Goal: Navigation & Orientation: Find specific page/section

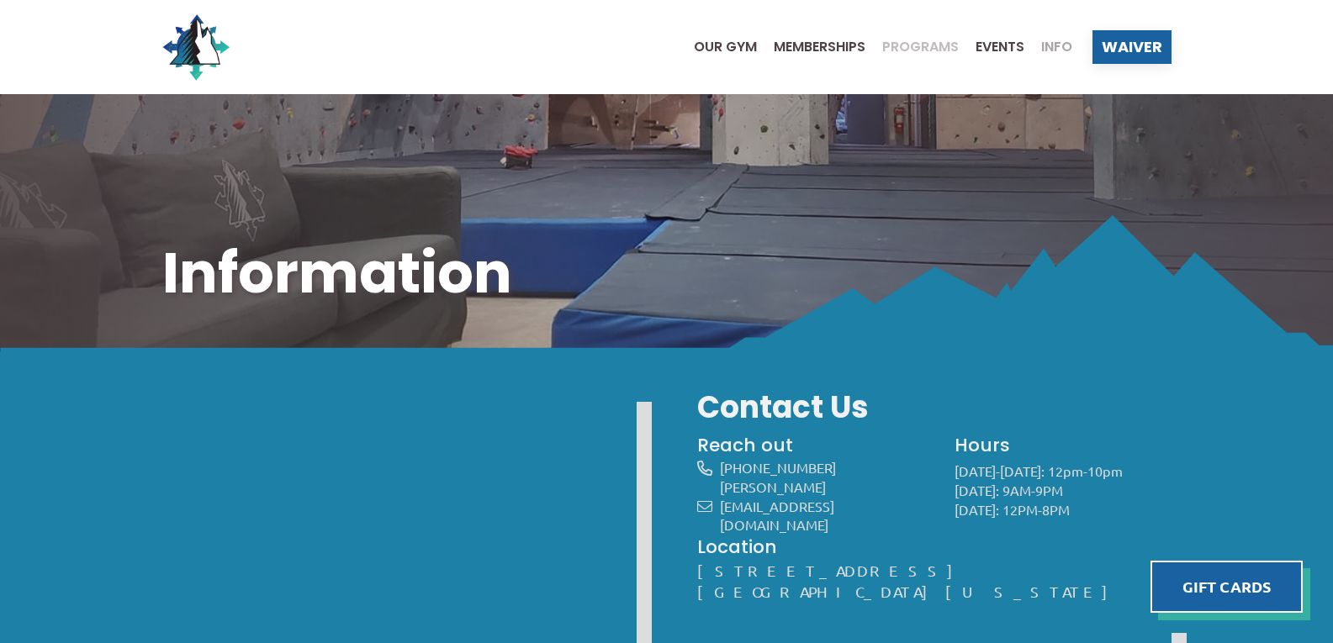
click at [929, 50] on span "Programs" at bounding box center [920, 46] width 77 height 13
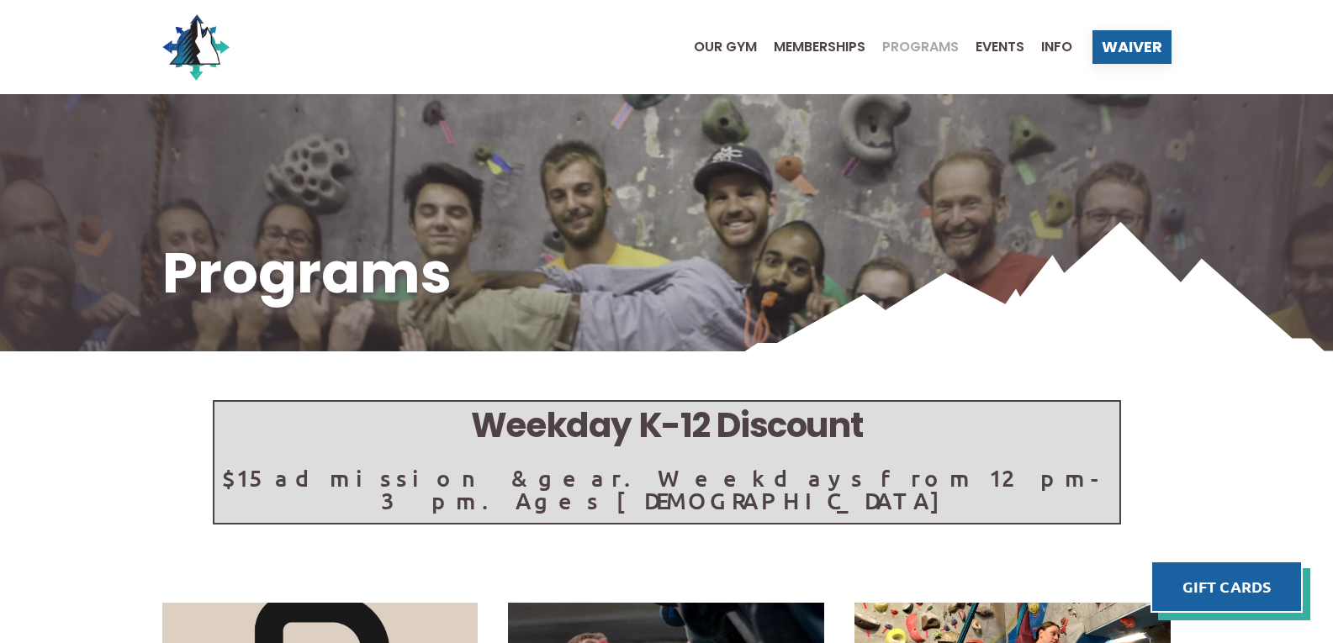
click at [984, 54] on ul "Our Gym Memberships Programs Events Info" at bounding box center [874, 46] width 395 height 67
click at [987, 48] on span "Events" at bounding box center [1000, 46] width 49 height 13
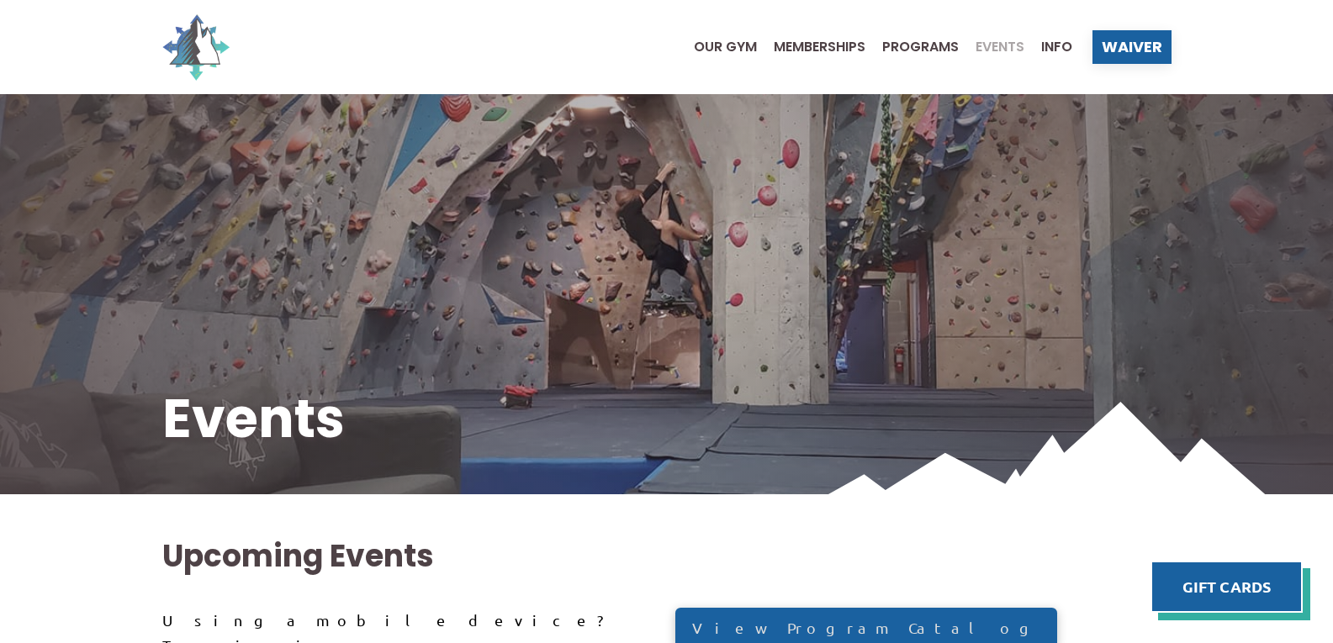
click at [184, 38] on img at bounding box center [195, 46] width 67 height 67
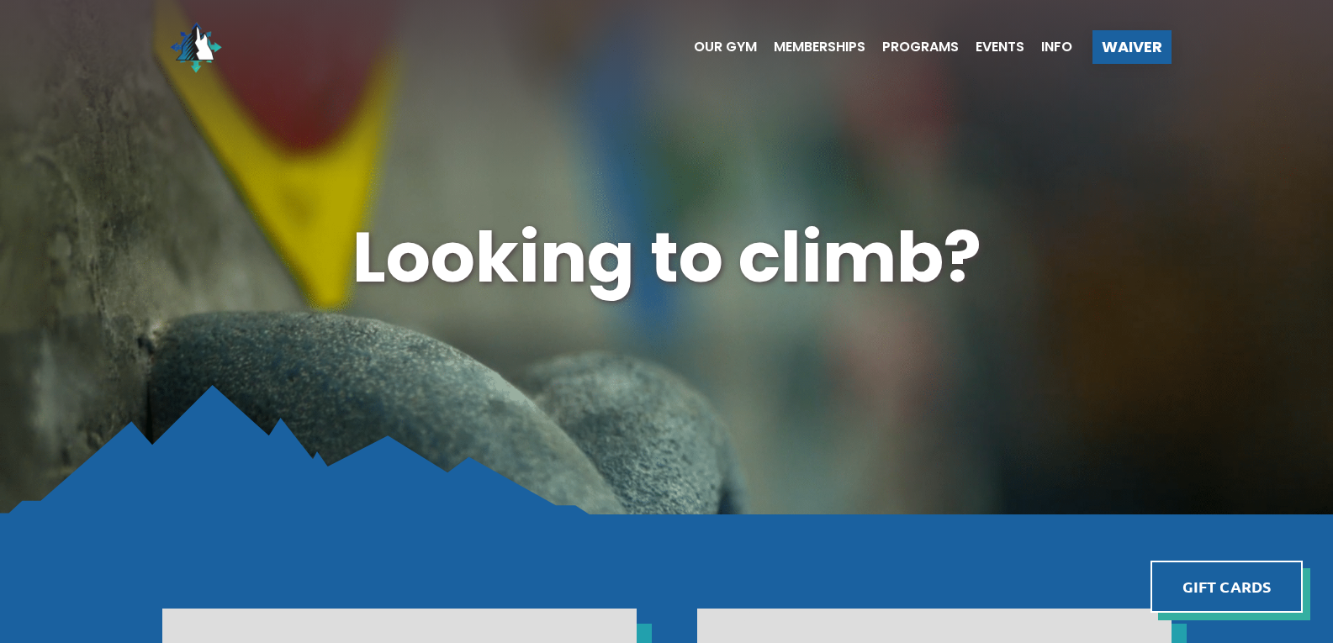
click at [1002, 40] on ul "Our Gym Memberships Programs Events Info" at bounding box center [874, 46] width 395 height 67
click at [1002, 43] on span "Events" at bounding box center [1000, 46] width 49 height 13
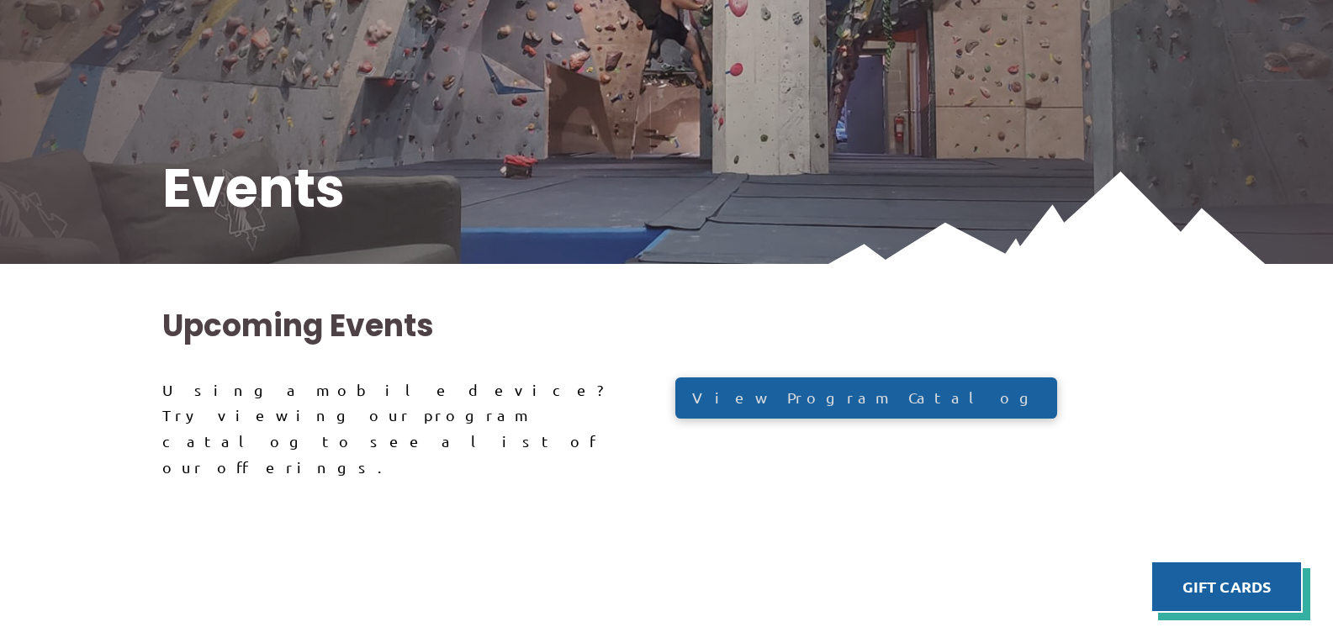
scroll to position [252, 0]
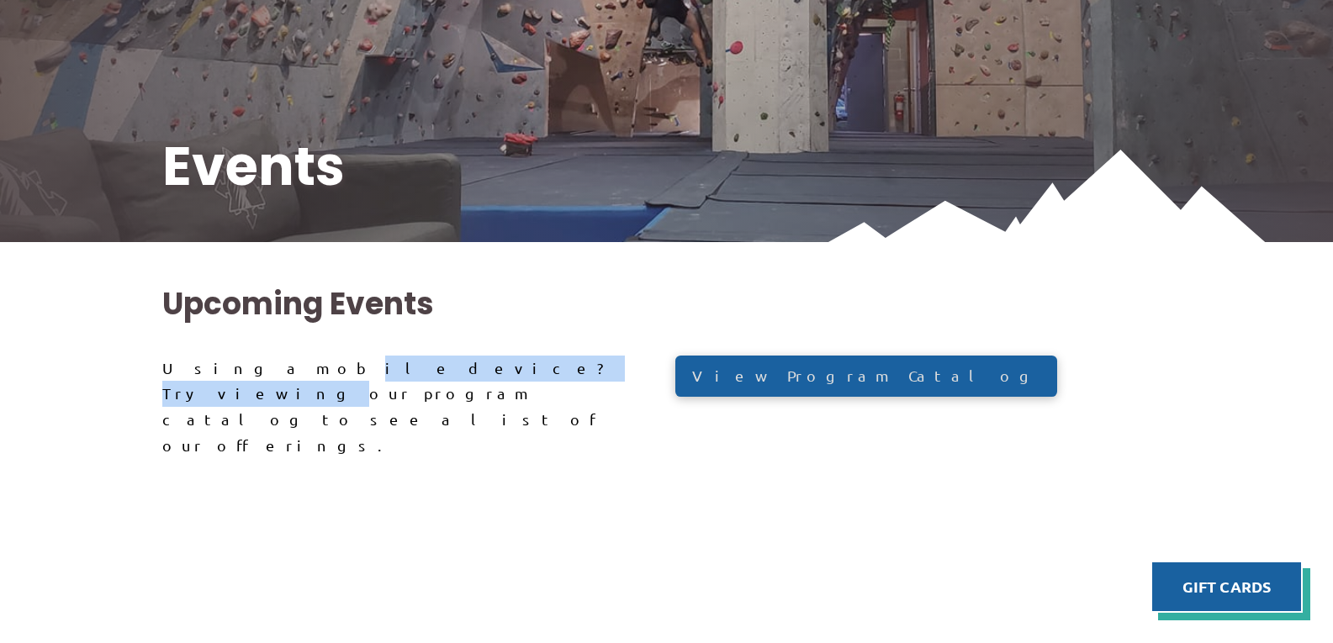
drag, startPoint x: 246, startPoint y: 365, endPoint x: 424, endPoint y: 380, distance: 179.0
click at [405, 381] on div "Using a mobile device? Try viewing our program catalog to see a list of our off…" at bounding box center [410, 407] width 496 height 103
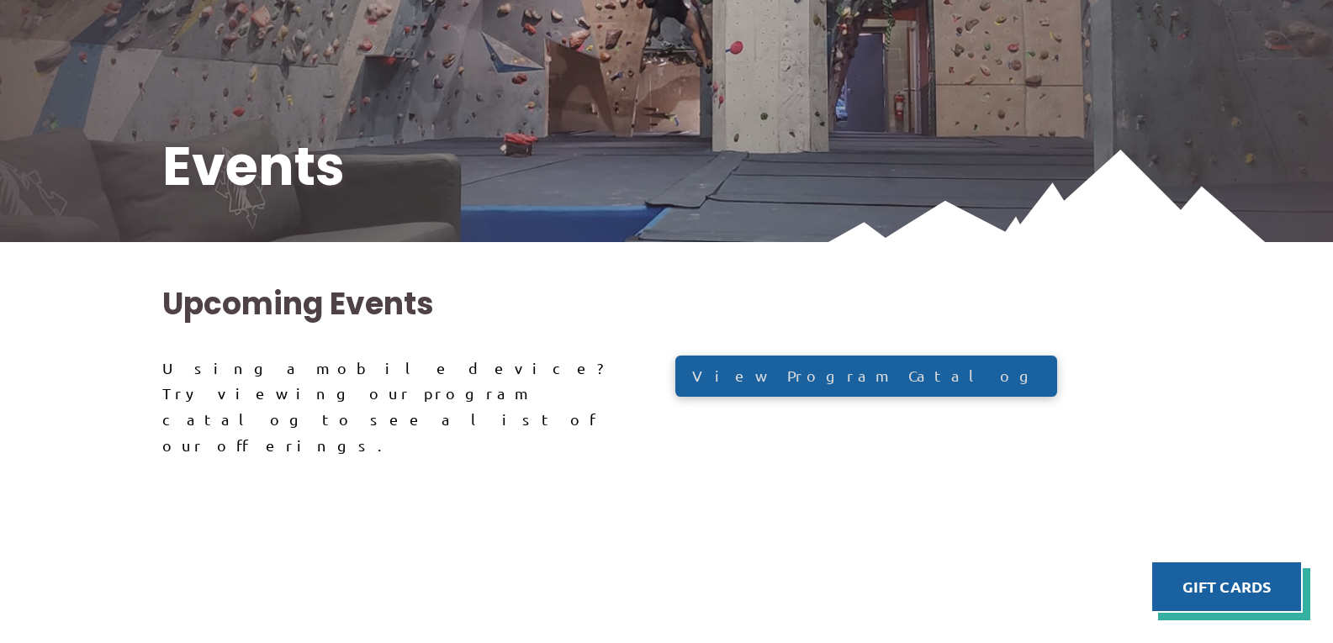
drag, startPoint x: 473, startPoint y: 376, endPoint x: 701, endPoint y: 405, distance: 229.8
click at [481, 378] on div "Using a mobile device? Try viewing our program catalog to see a list of our off…" at bounding box center [410, 407] width 496 height 103
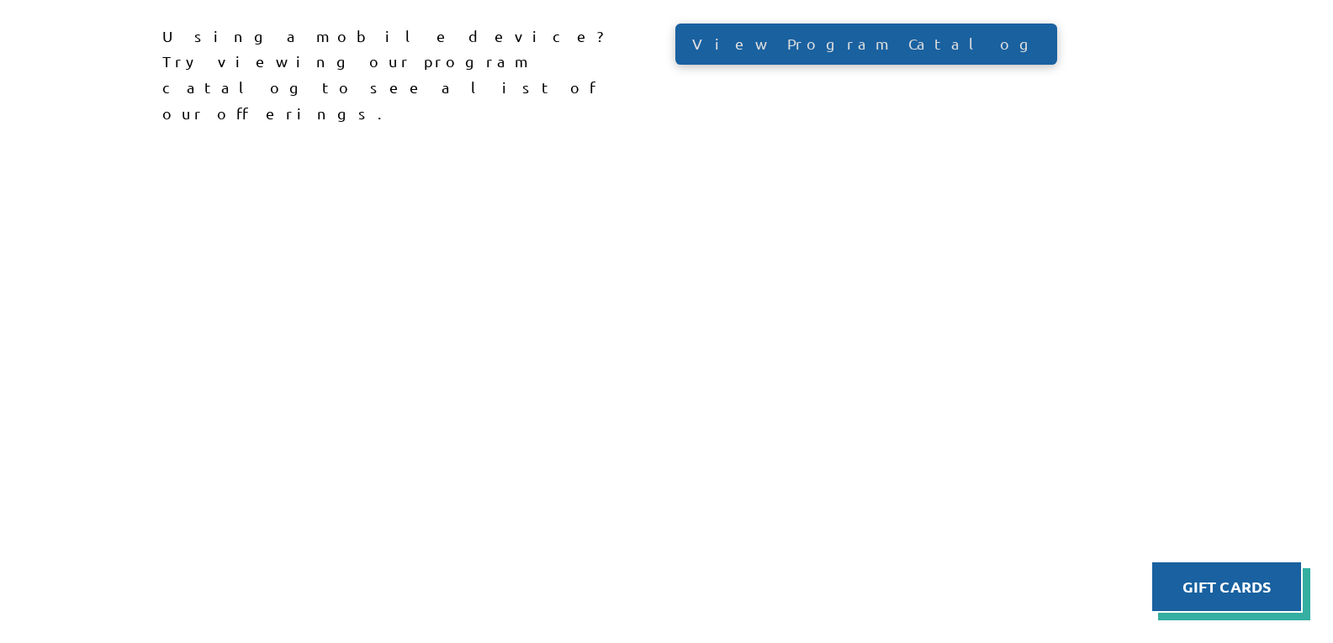
scroll to position [673, 0]
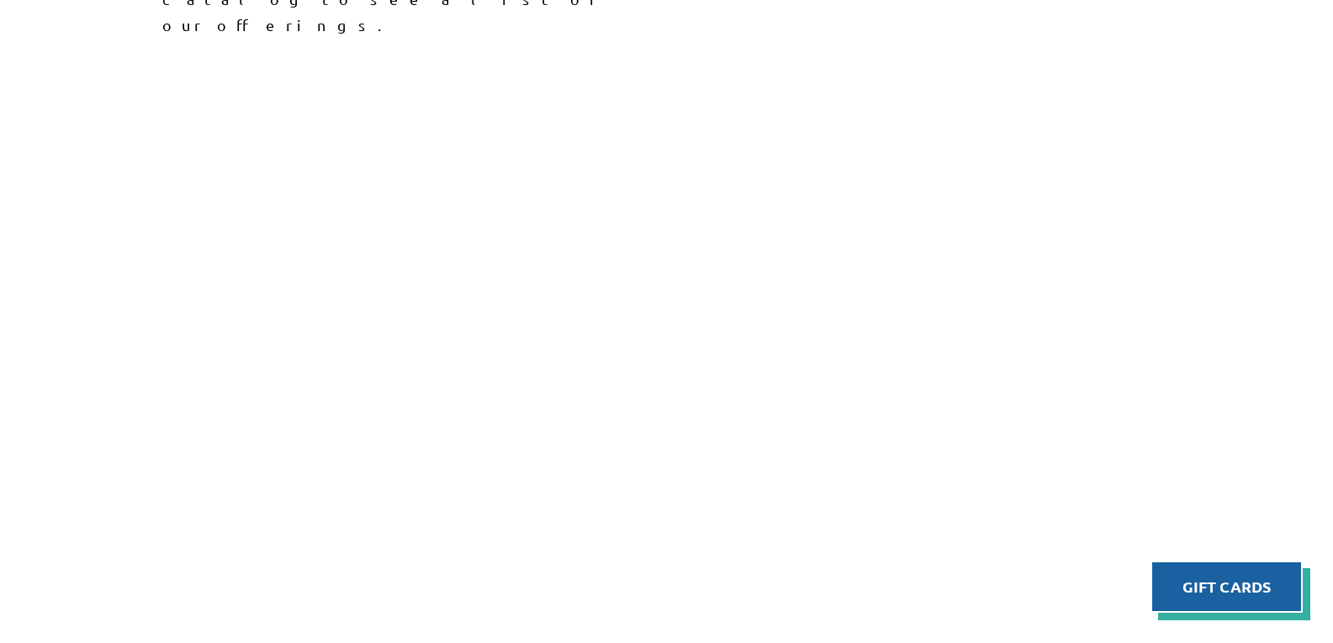
click at [1198, 407] on div "Upcoming Events Using a mobile device? Try viewing our program catalog to see a…" at bounding box center [666, 484] width 1333 height 1325
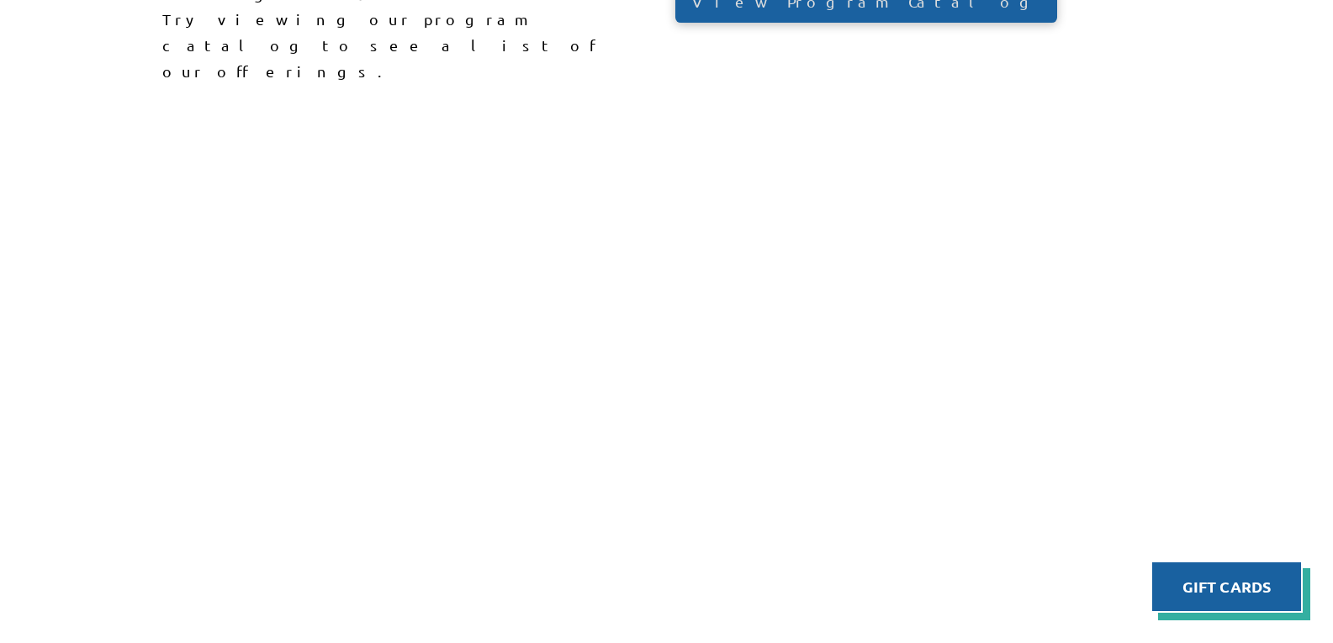
scroll to position [783, 0]
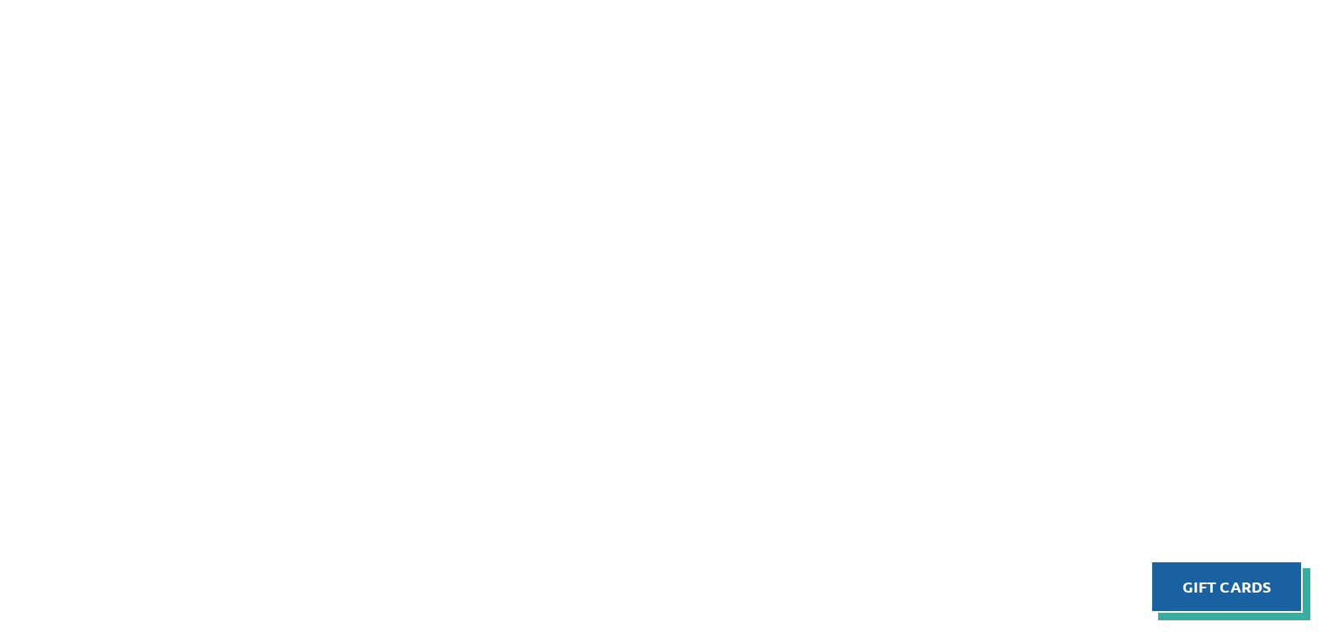
click at [1189, 293] on div "Upcoming Events Using a mobile device? Try viewing our program catalog to see a…" at bounding box center [666, 373] width 1333 height 1325
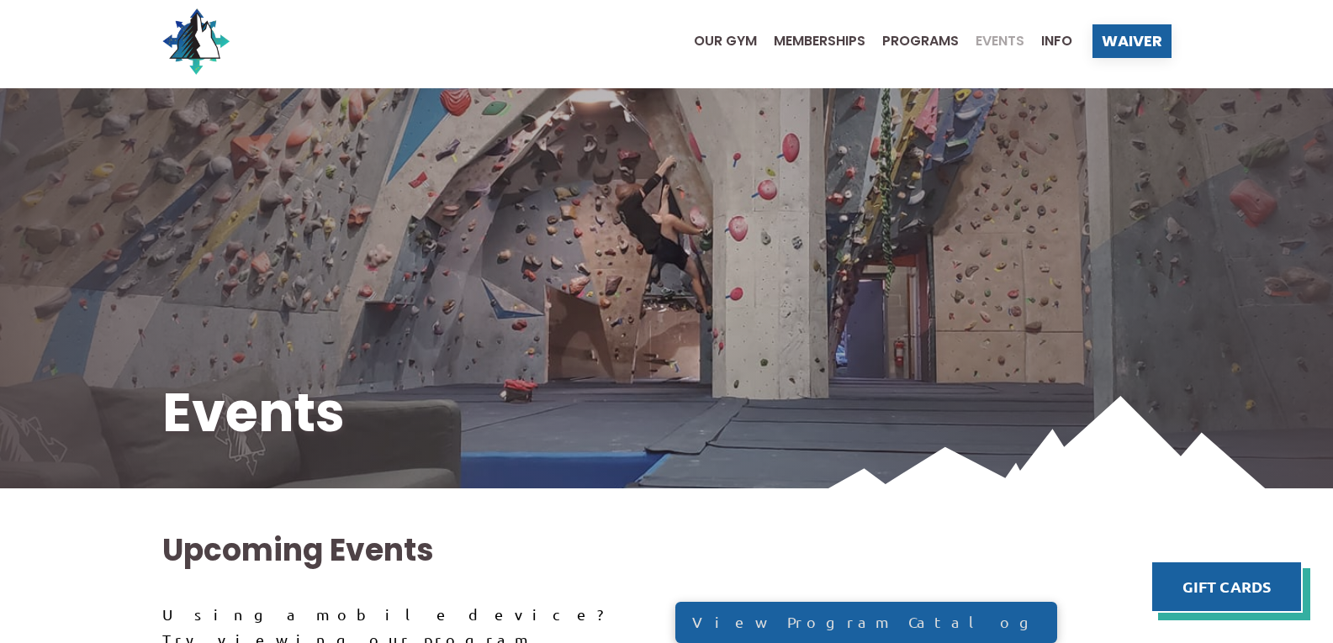
scroll to position [0, 0]
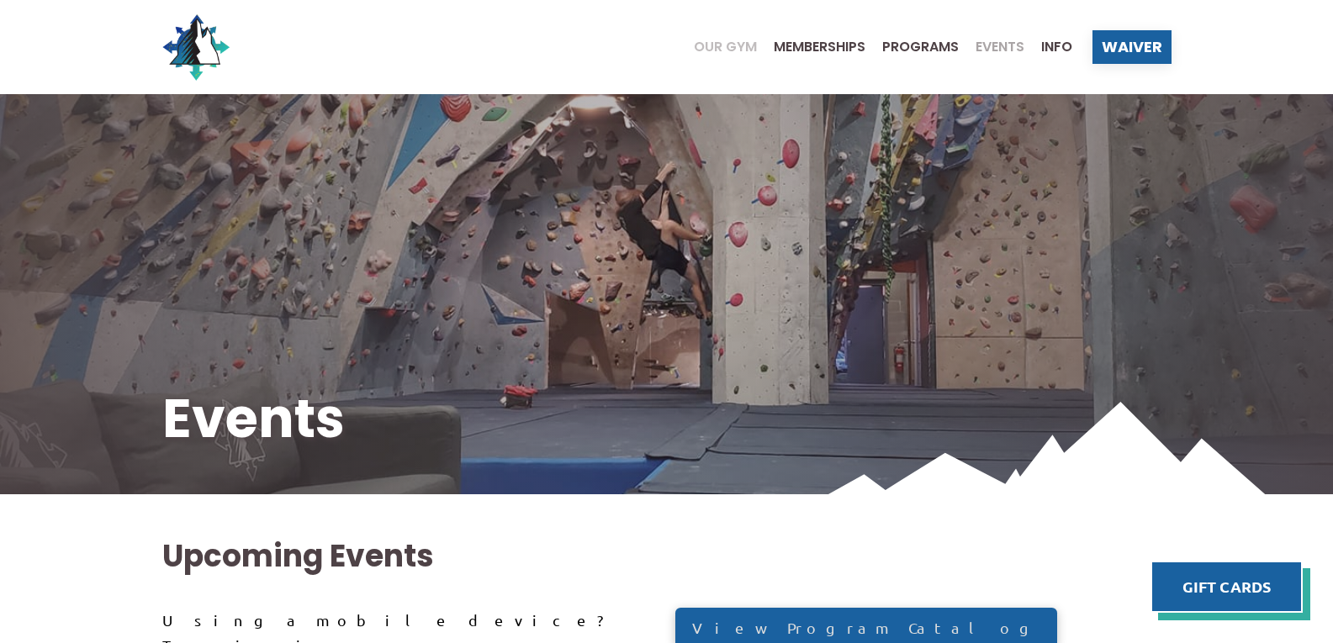
click at [726, 46] on span "Our Gym" at bounding box center [725, 46] width 63 height 13
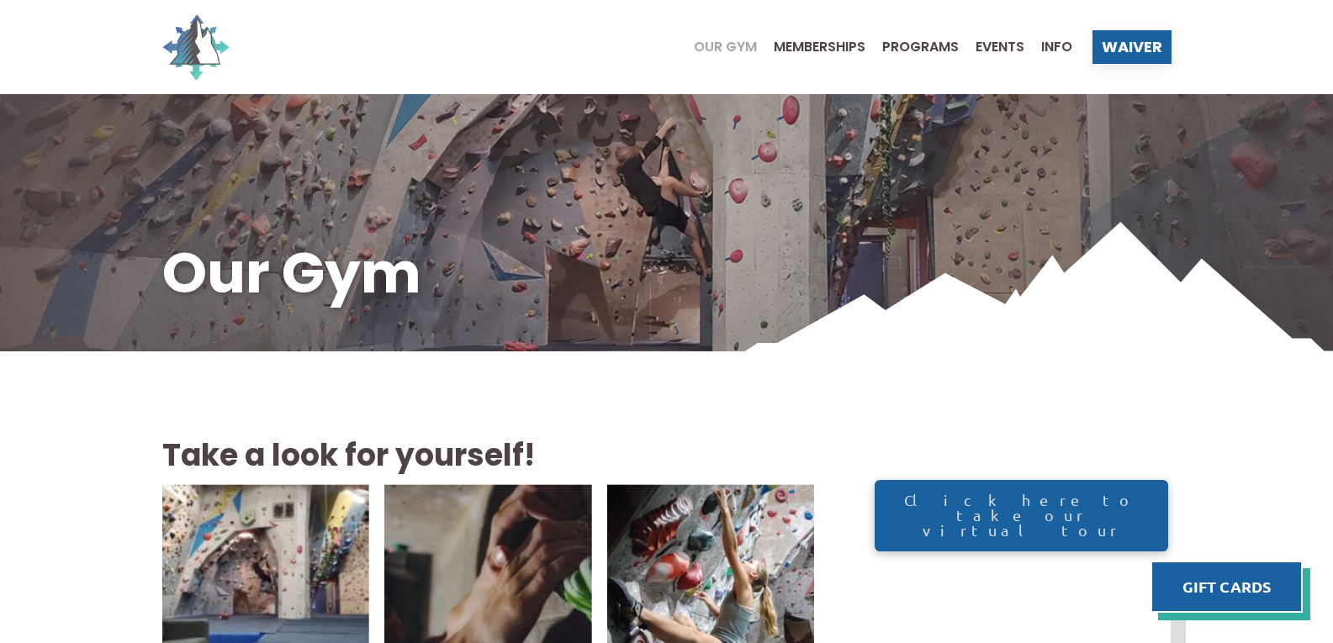
click at [209, 40] on img at bounding box center [195, 46] width 67 height 67
